Goal: Task Accomplishment & Management: Manage account settings

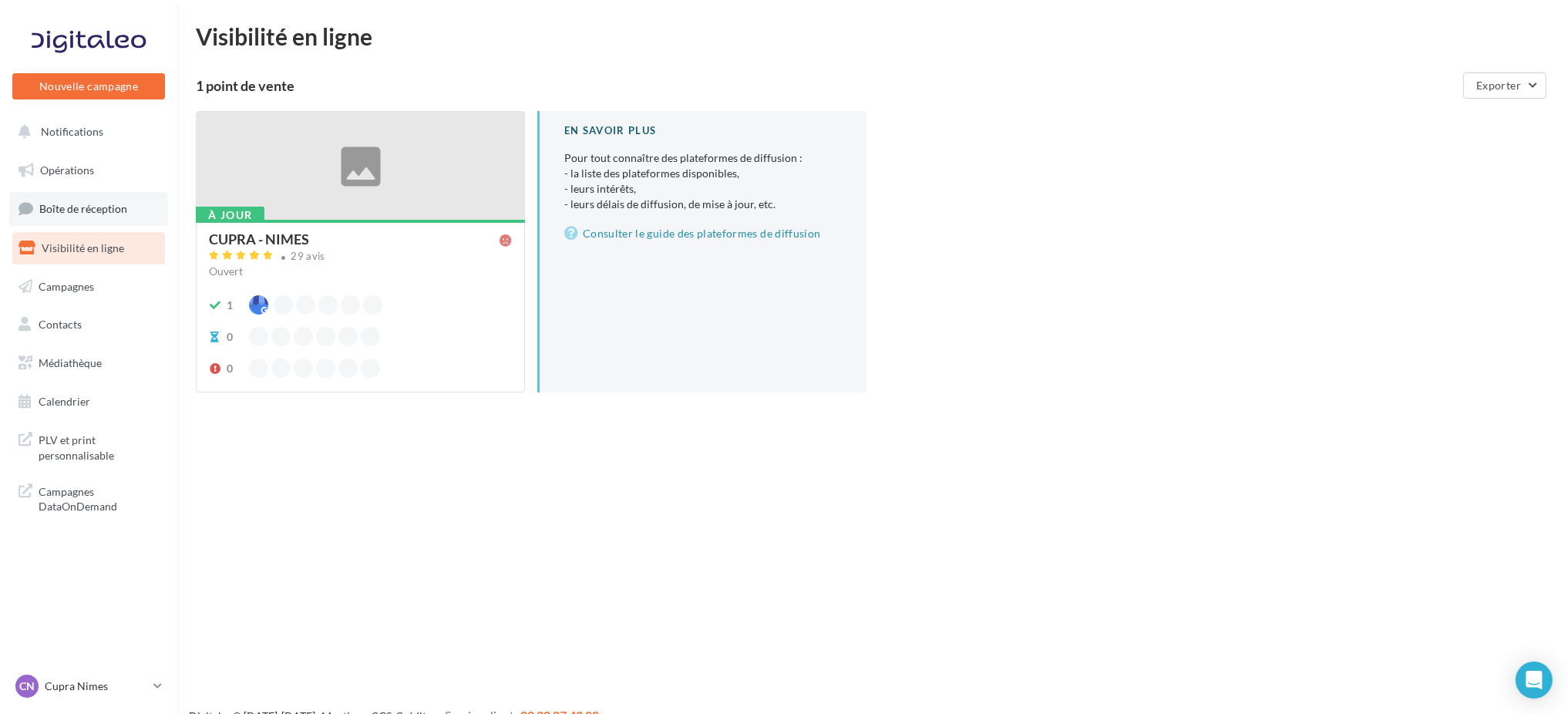
click at [51, 203] on span "Boîte de réception" at bounding box center [83, 208] width 88 height 14
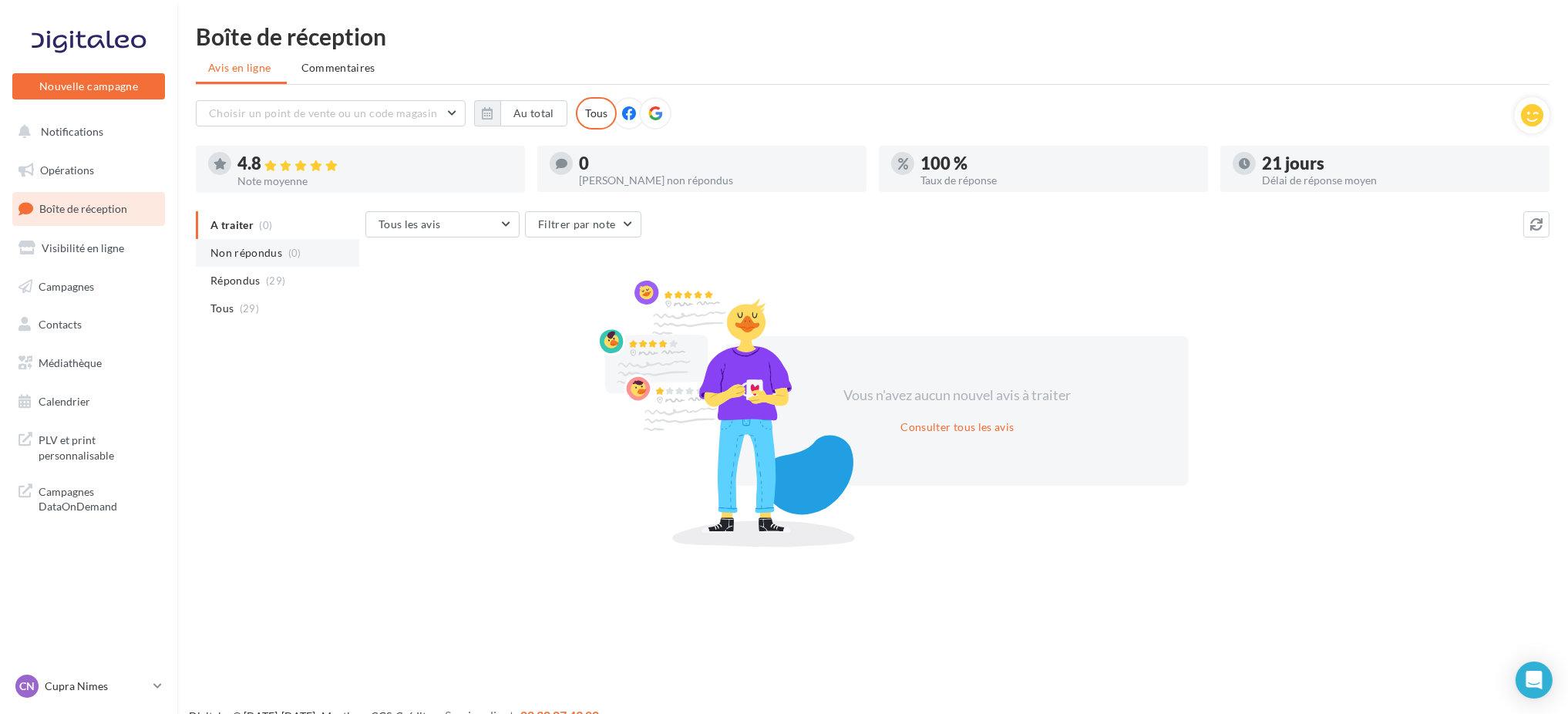
click at [211, 250] on span "Non répondus" at bounding box center [246, 253] width 72 height 16
click at [99, 679] on p "Cupra Nimes" at bounding box center [96, 686] width 103 height 16
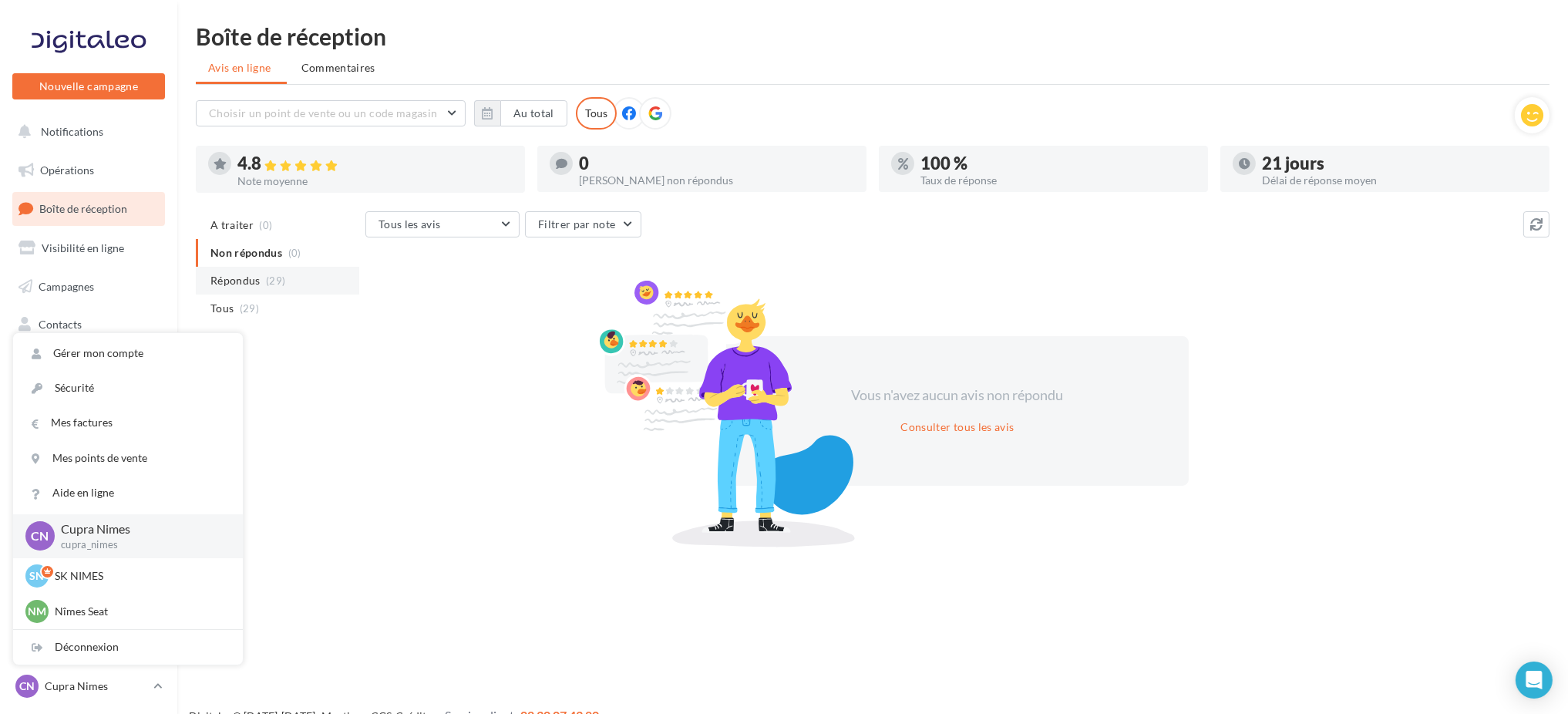
click at [269, 288] on li "Répondus (29)" at bounding box center [277, 280] width 164 height 28
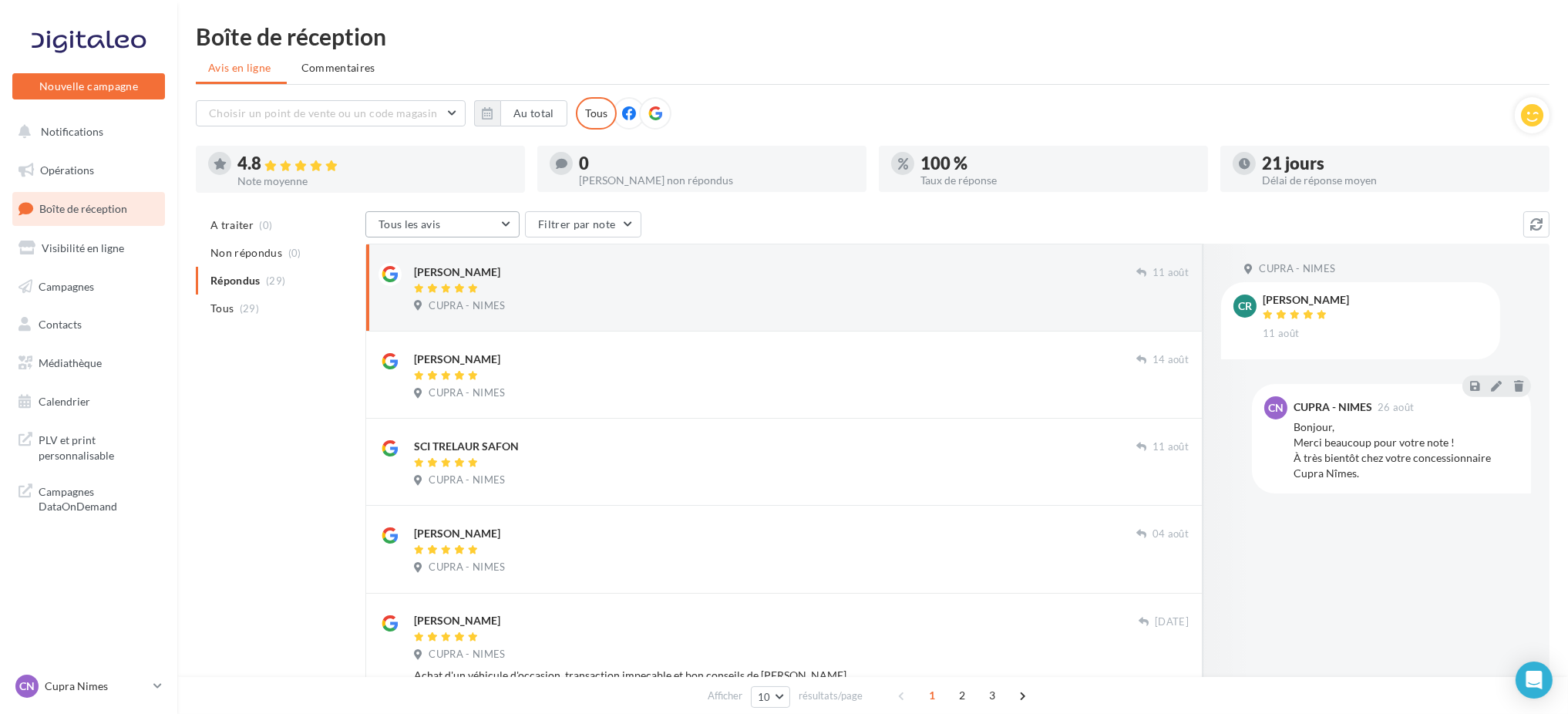
click at [472, 221] on button "Tous les avis" at bounding box center [442, 224] width 154 height 26
click at [559, 211] on button "Filtrer par note" at bounding box center [583, 224] width 116 height 26
click at [546, 270] on label at bounding box center [546, 271] width 16 height 16
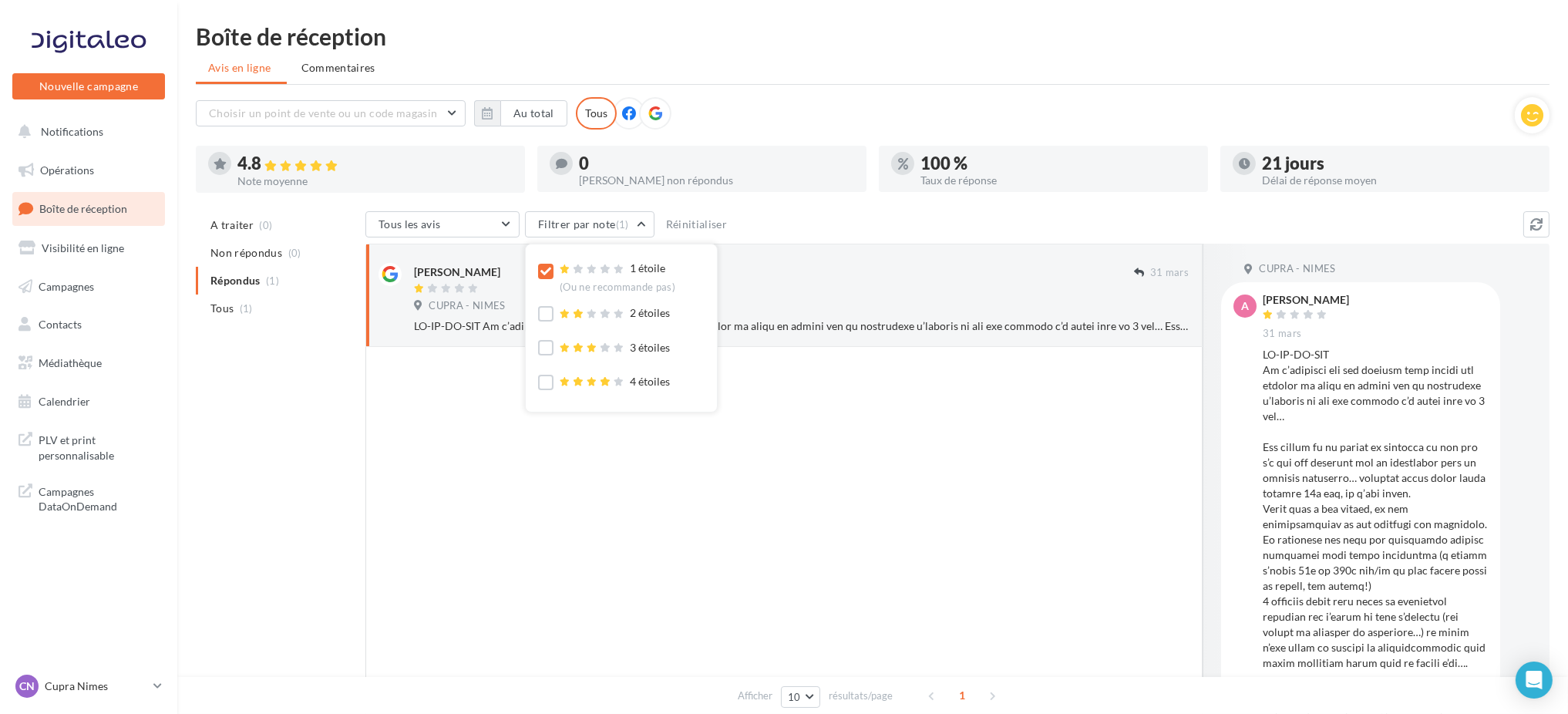
click at [827, 386] on div at bounding box center [784, 542] width 837 height 390
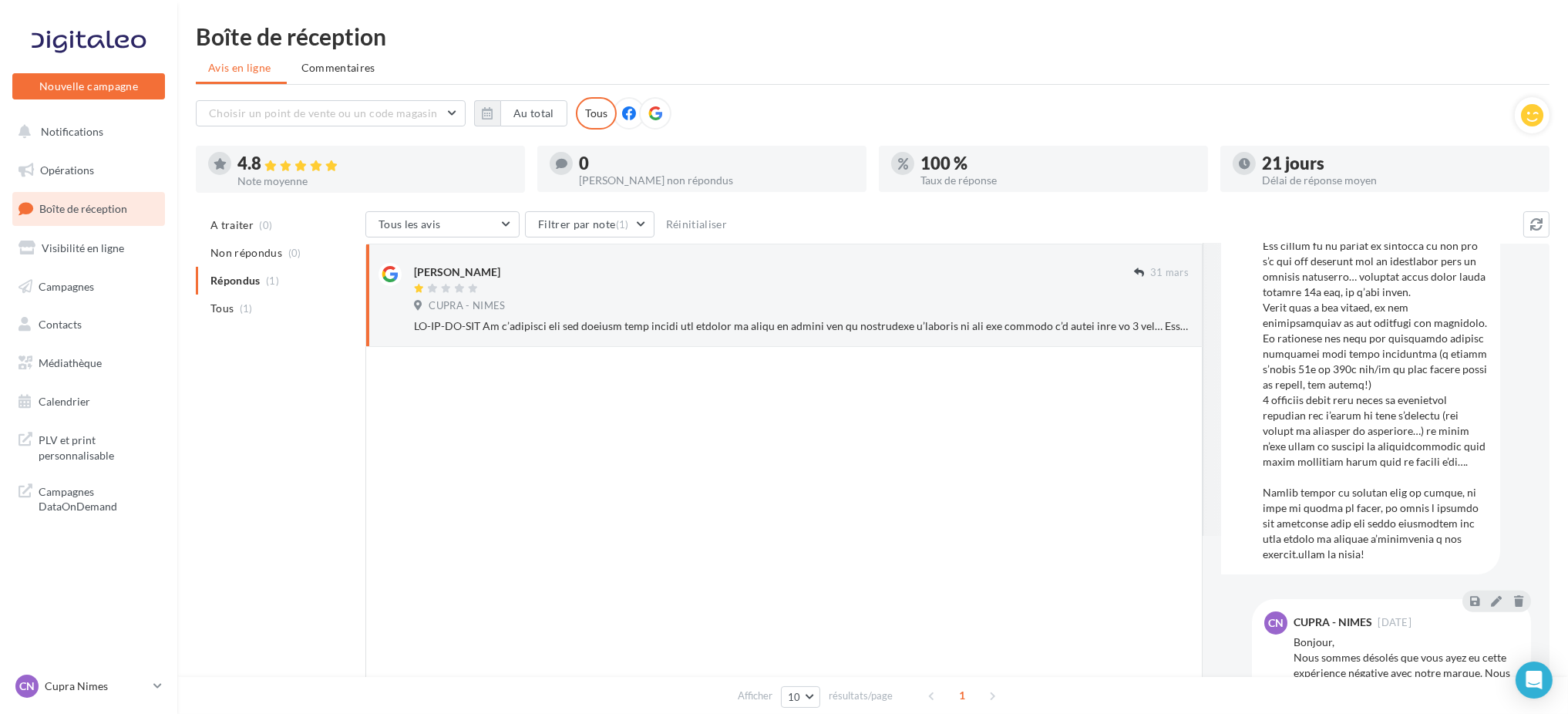
scroll to position [266, 0]
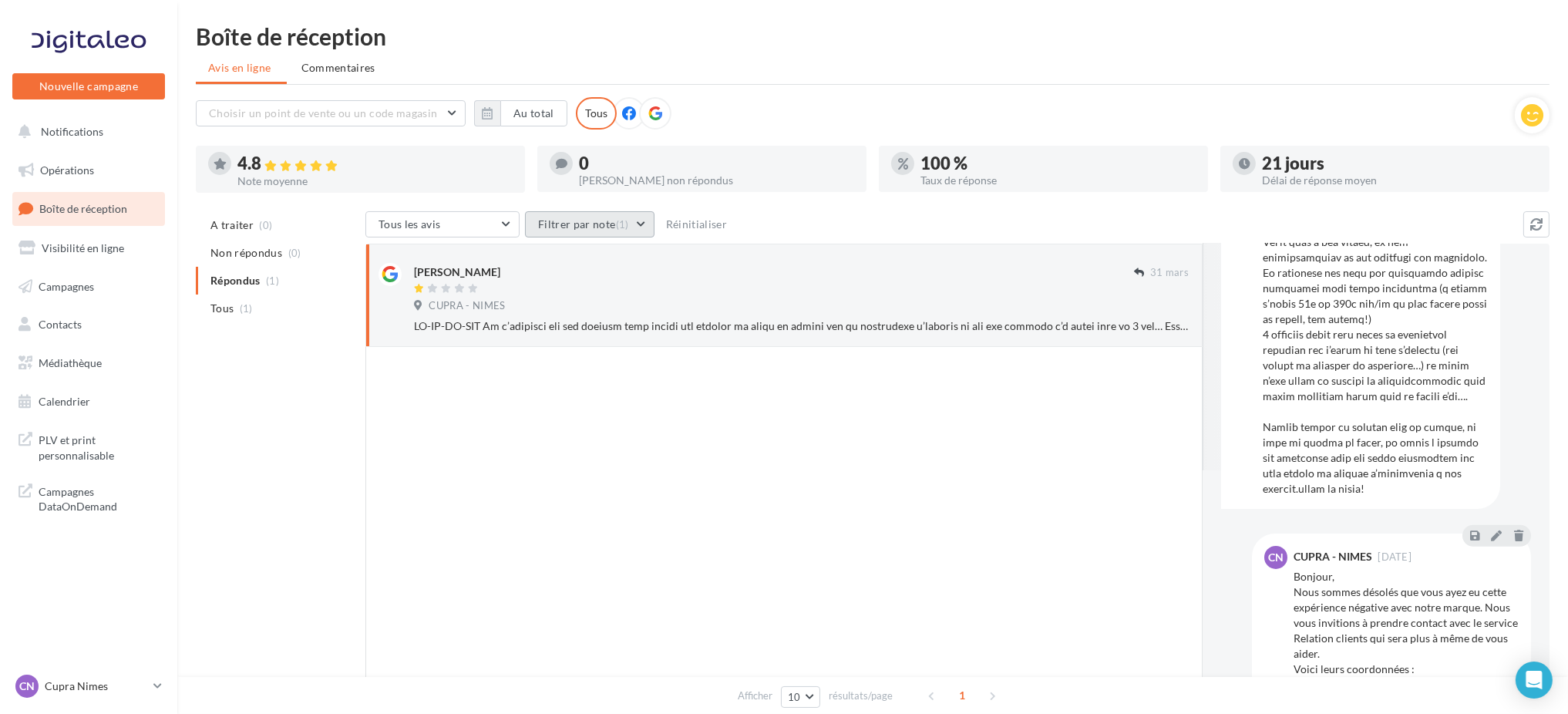
click at [575, 226] on button "Filtrer par note (1)" at bounding box center [590, 224] width 130 height 26
click at [568, 309] on icon at bounding box center [564, 314] width 11 height 10
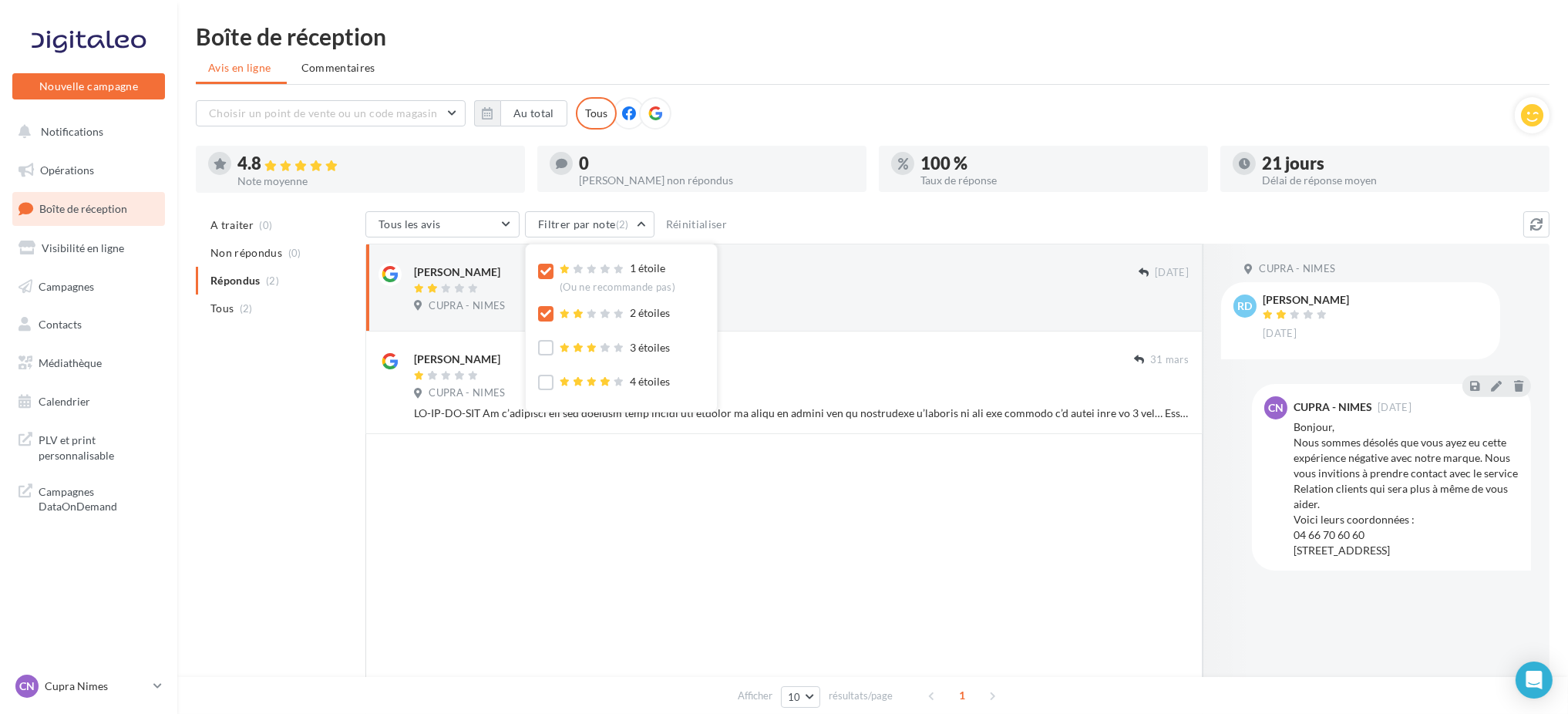
click at [744, 498] on div at bounding box center [784, 585] width 837 height 303
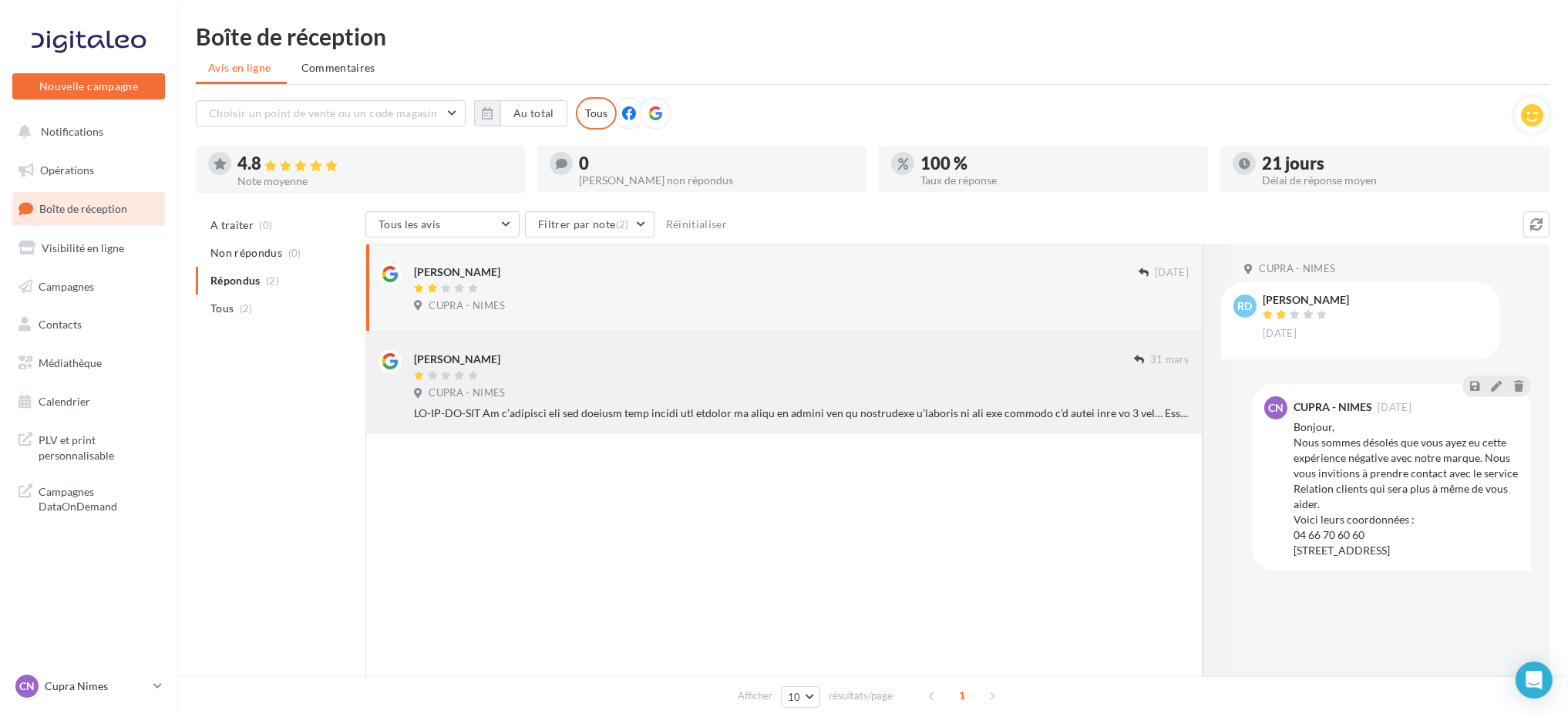
click at [643, 374] on div at bounding box center [773, 377] width 720 height 14
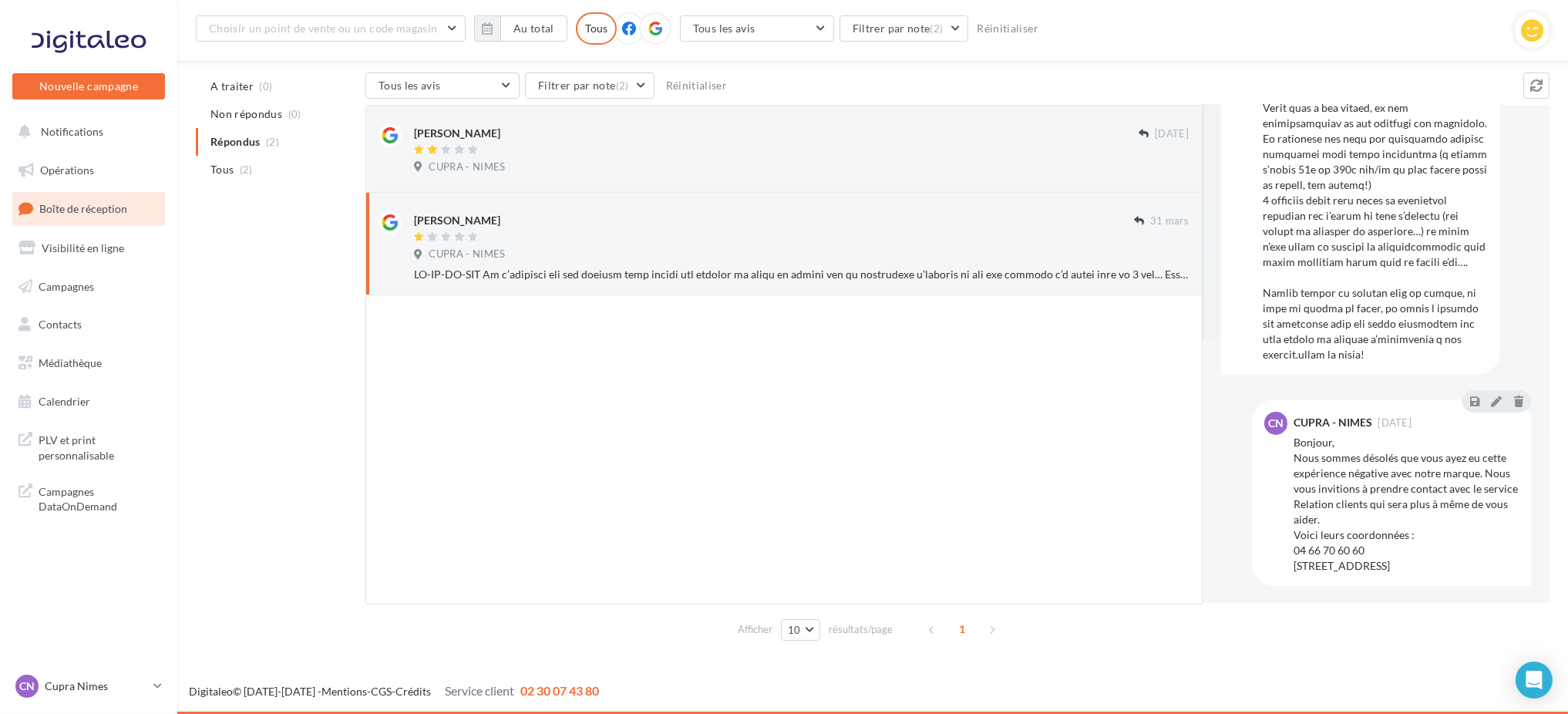
scroll to position [260, 0]
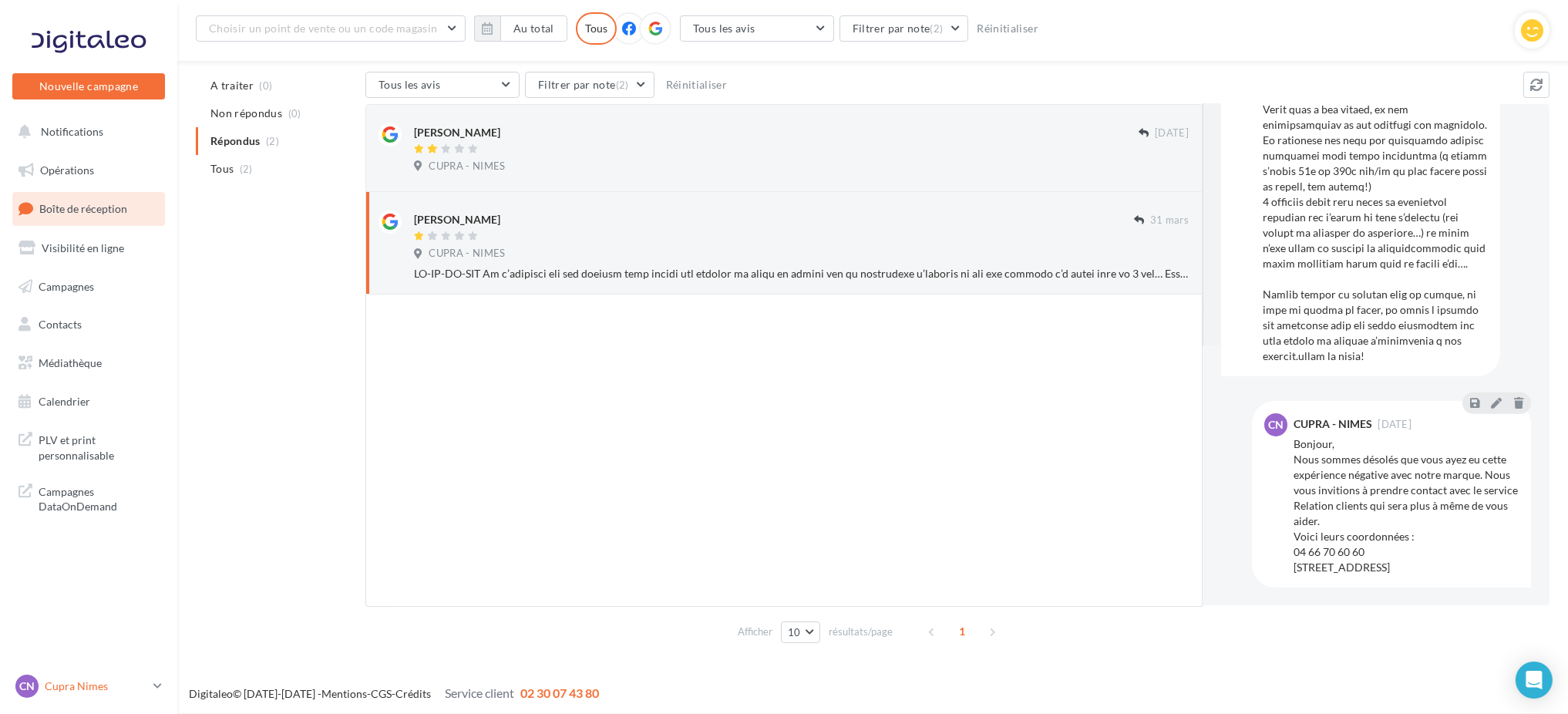
click at [133, 675] on div "CN Cupra Nimes cupra_nimes" at bounding box center [81, 686] width 132 height 23
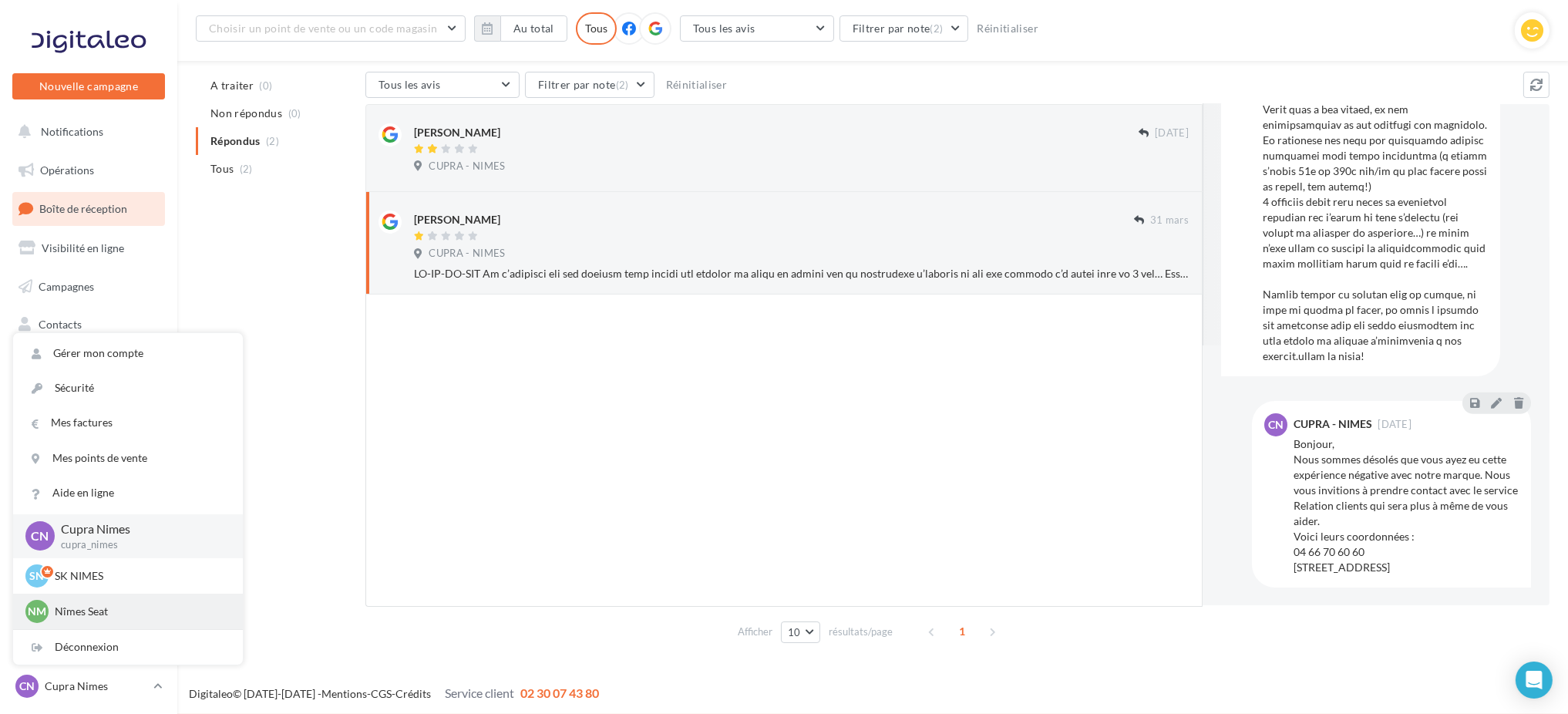
click at [91, 623] on div "Nm Nîmes Seat SEAT-NIMES" at bounding box center [128, 610] width 230 height 36
click at [549, 75] on button "Filtrer par note (2)" at bounding box center [590, 84] width 130 height 26
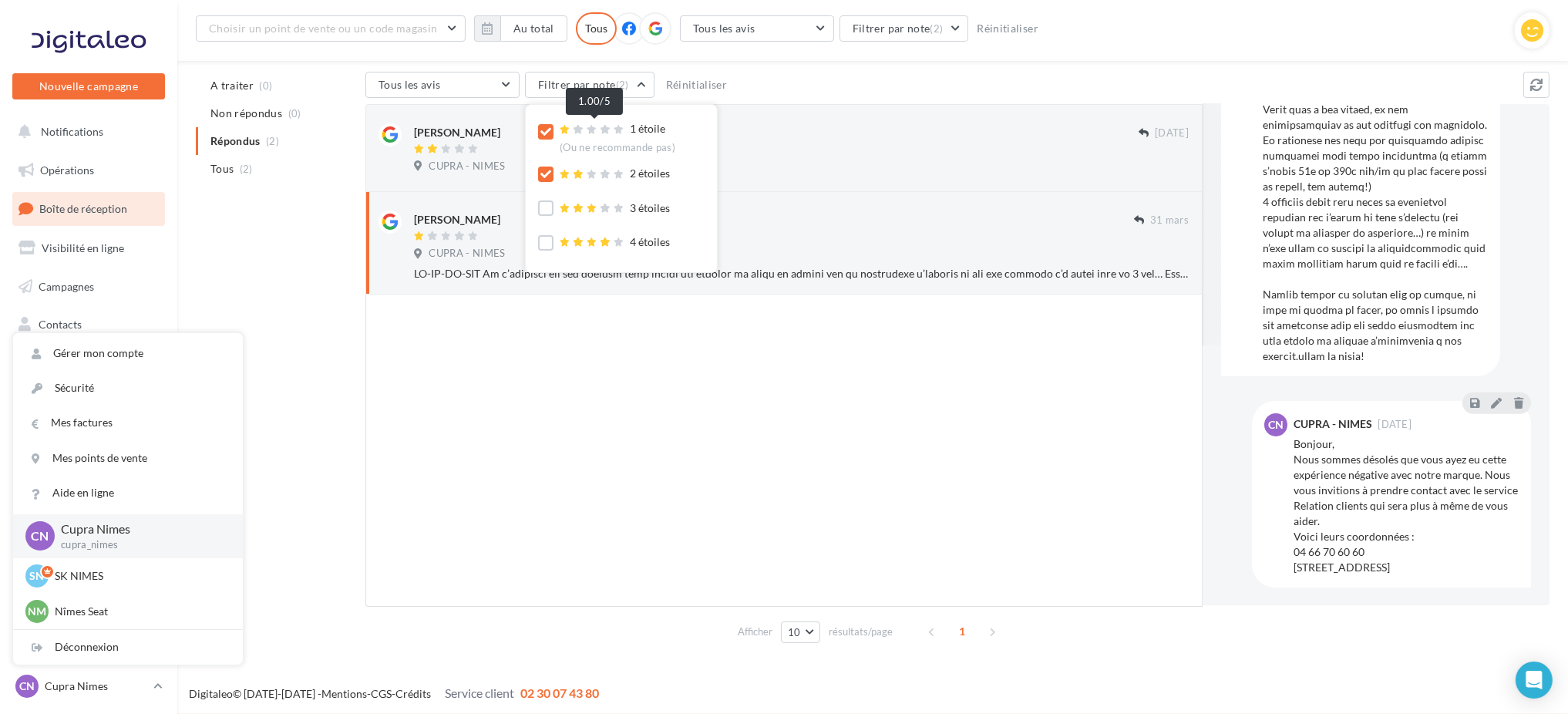
click at [569, 133] on icon at bounding box center [564, 130] width 11 height 10
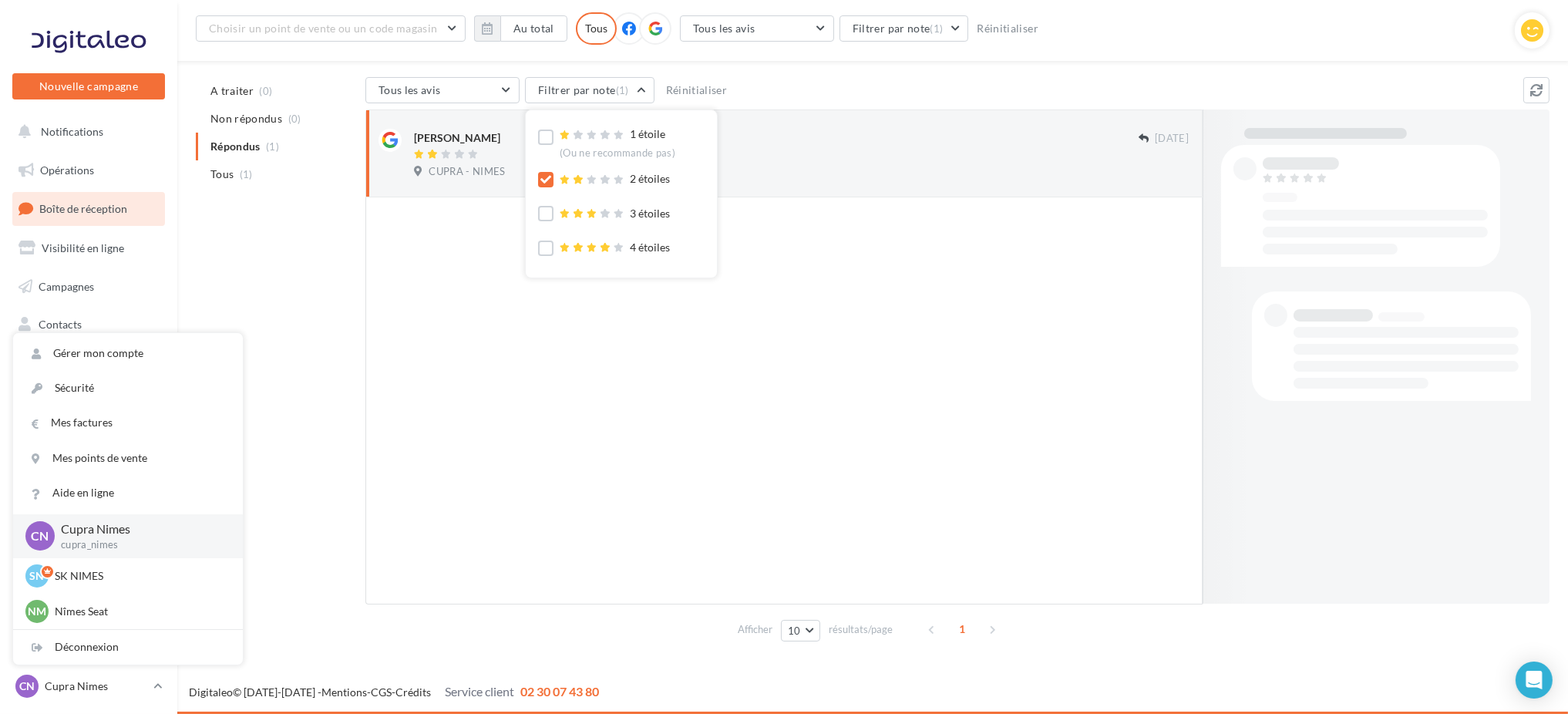
scroll to position [152, 0]
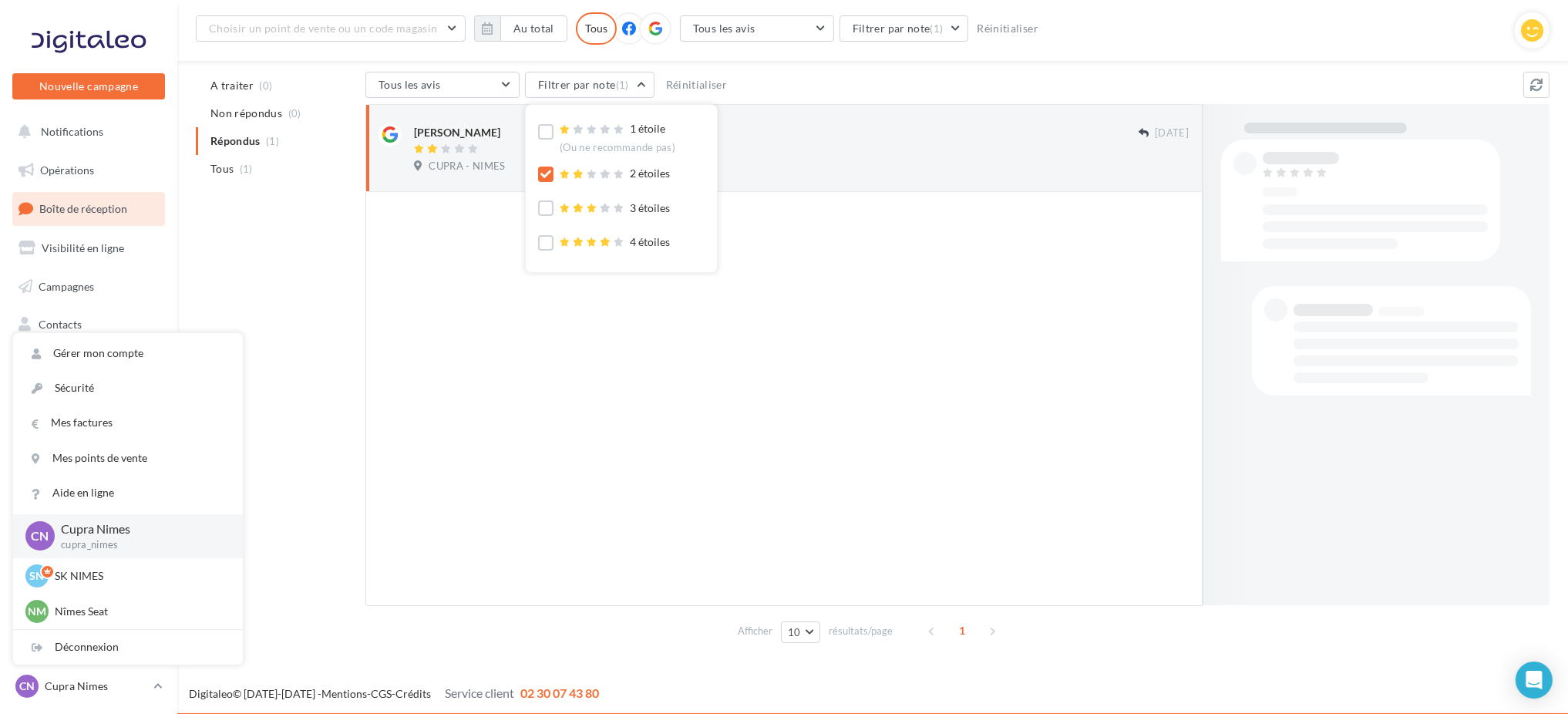
click at [537, 175] on div "1 étoile (Ou ne recommande pas) 2 étoiles 3 étoiles 4 étoiles 5 étoiles (Ou rec…" at bounding box center [620, 188] width 191 height 168
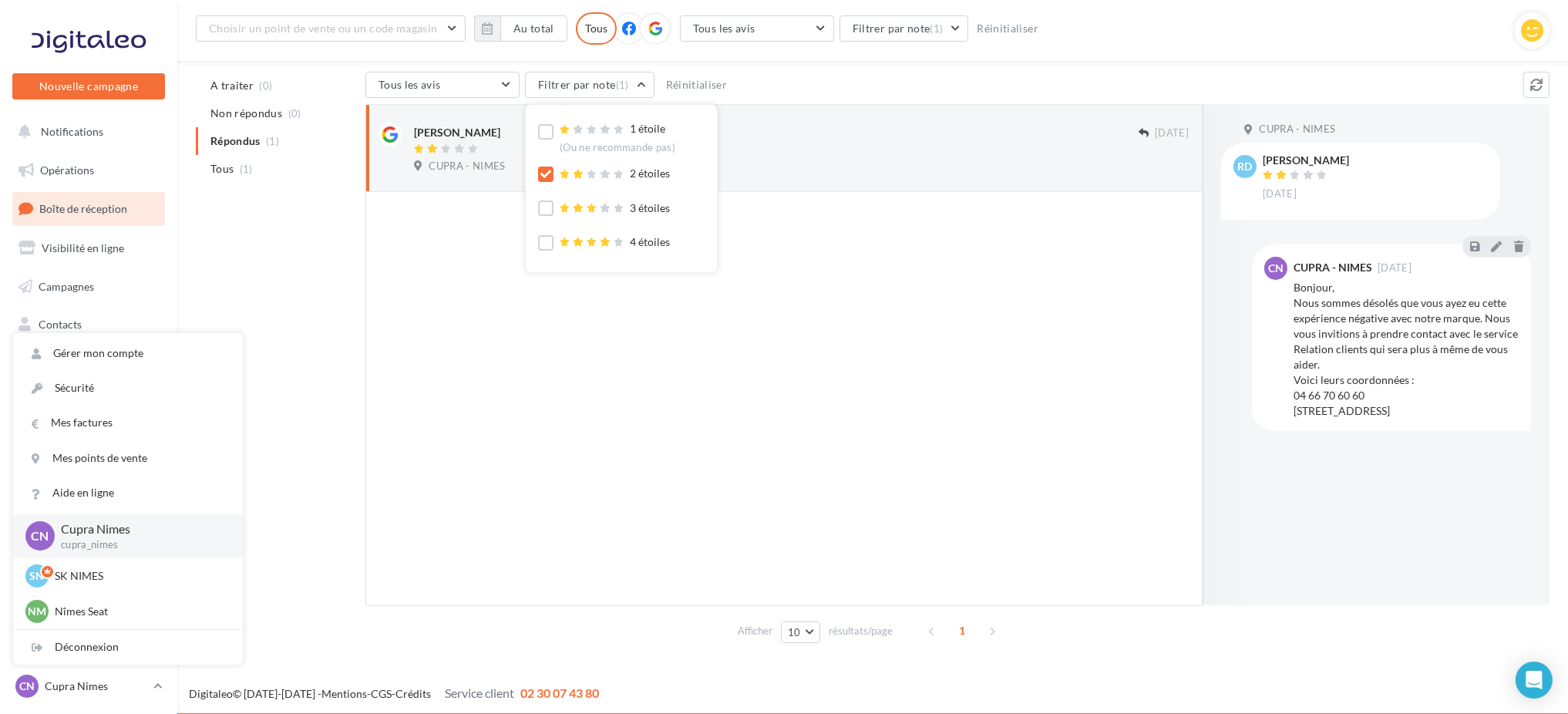
click at [544, 175] on icon at bounding box center [546, 173] width 11 height 11
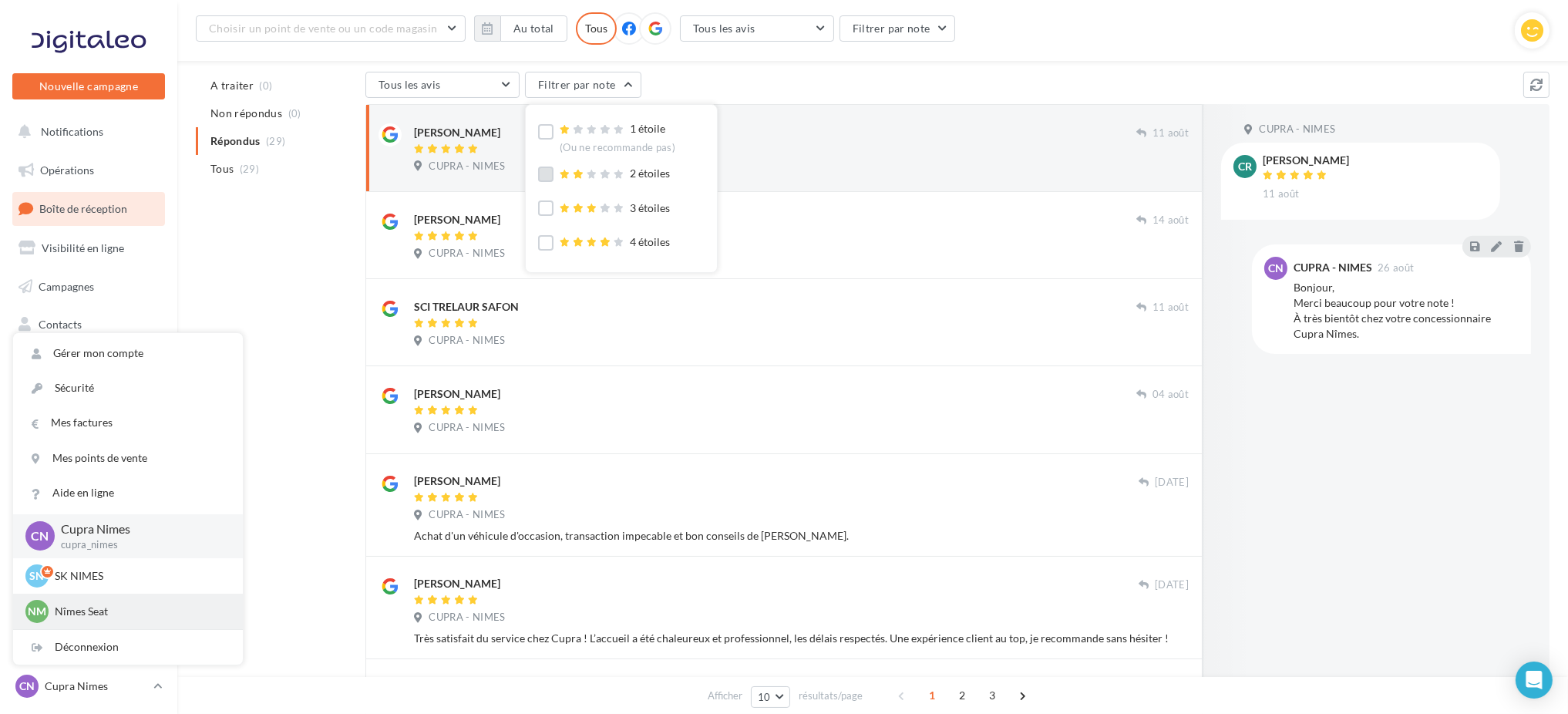
click at [78, 597] on div "Nm Nîmes Seat SEAT-NIMES" at bounding box center [128, 610] width 230 height 36
click at [127, 610] on p "Nîmes Seat" at bounding box center [139, 611] width 170 height 16
click at [321, 322] on div "A traiter (0) Non répondus (0) Répondus (29) Tous (29) Tous les avis Tous les a…" at bounding box center [872, 575] width 1354 height 1009
